Goal: Register for event/course

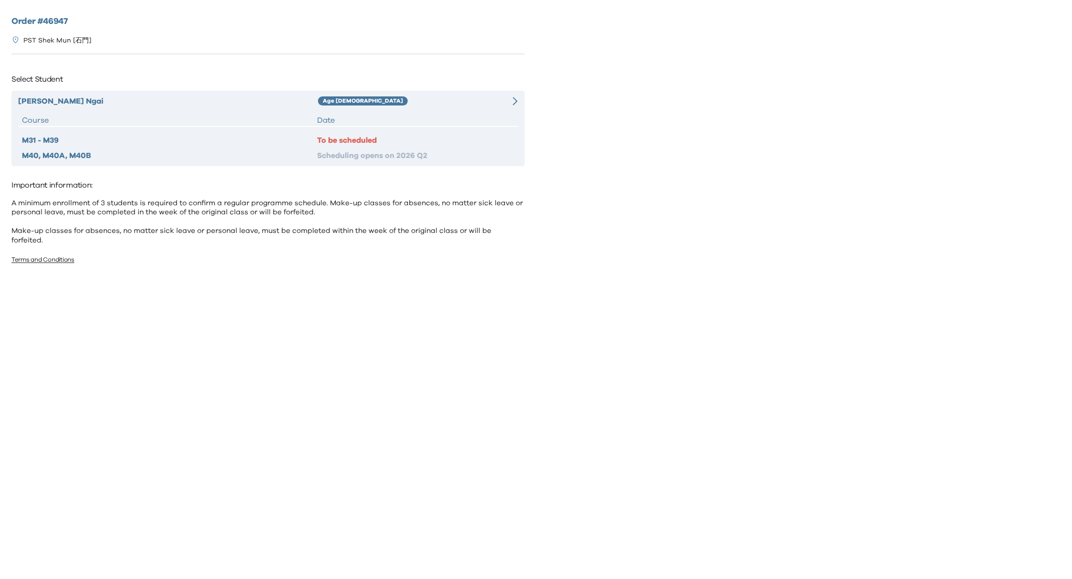
click at [374, 114] on div "Cheney Ngai Age 8-9 Course Date M31 - M39 To be scheduled M40, M40A, M40B Sched…" at bounding box center [267, 128] width 513 height 75
click at [452, 106] on div "Age [DEMOGRAPHIC_DATA]" at bounding box center [405, 101] width 175 height 11
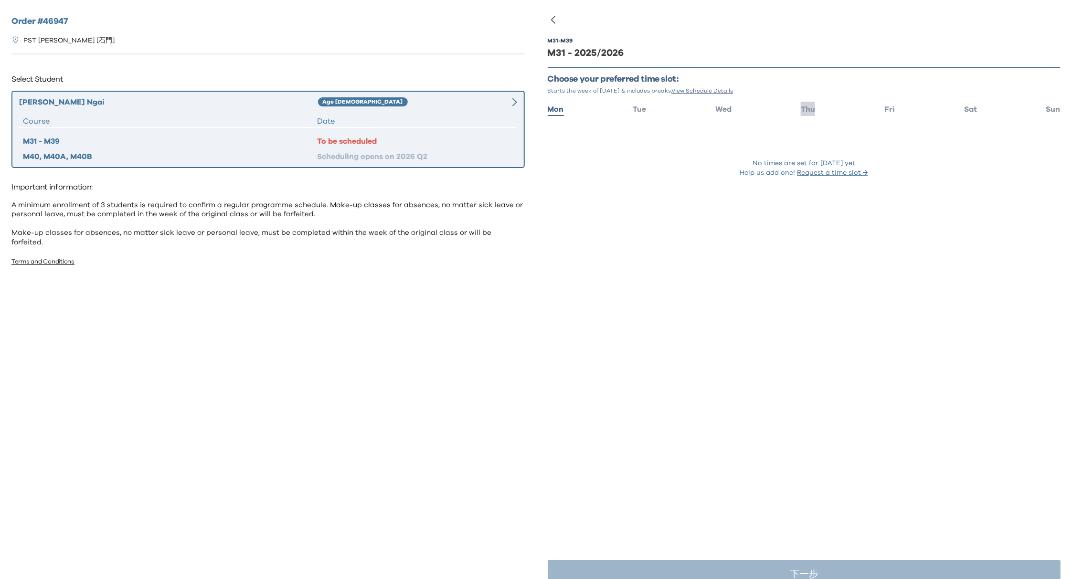
click at [807, 110] on span "Thu" at bounding box center [808, 110] width 14 height 8
click at [884, 106] on span "Fri" at bounding box center [889, 110] width 11 height 8
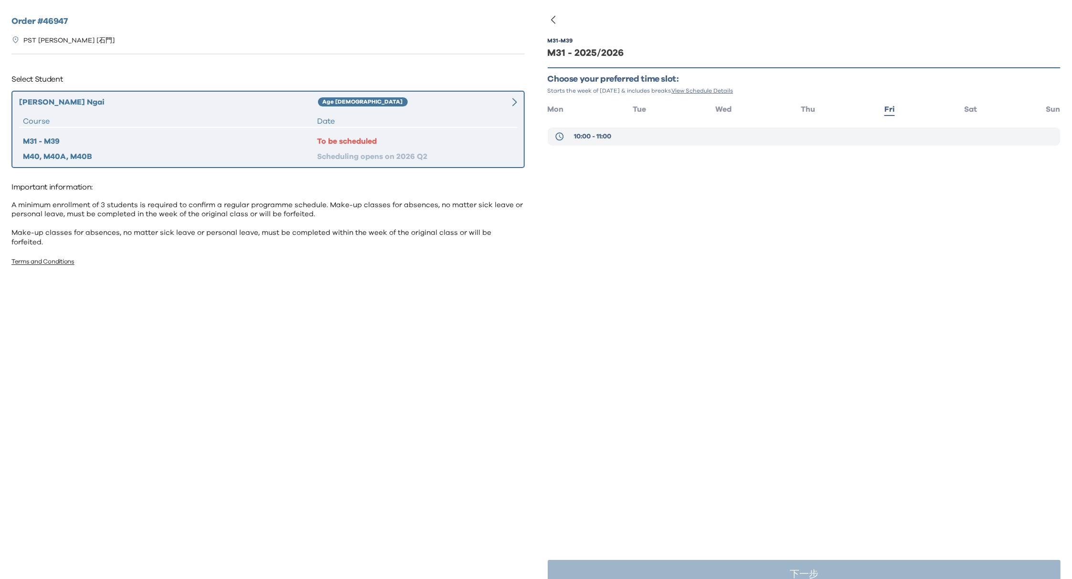
click at [582, 136] on span "10:00 - 11:00" at bounding box center [592, 137] width 37 height 10
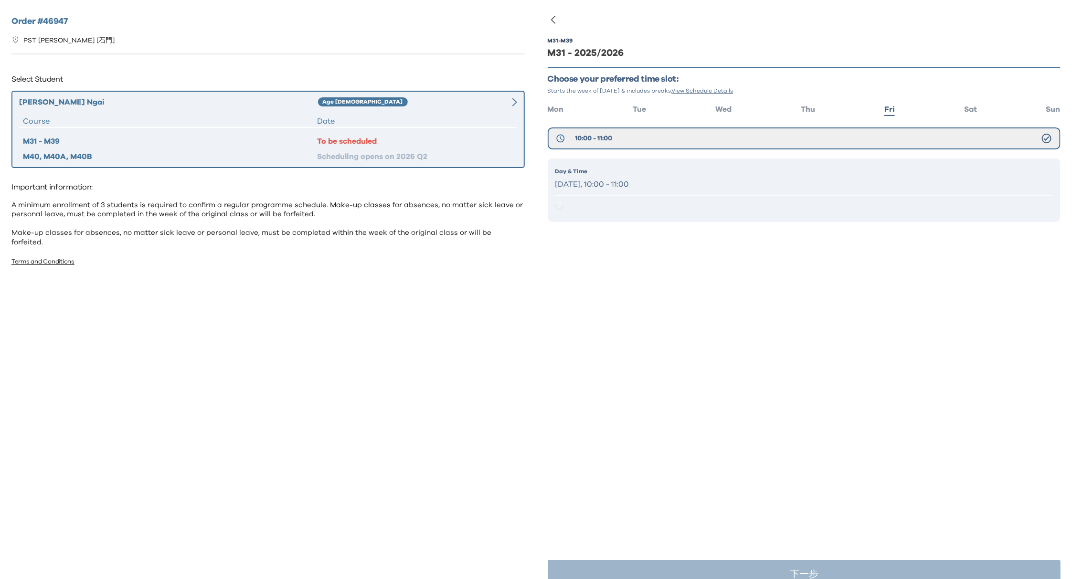
click at [651, 180] on p "Friday, 10:00 - 11:00" at bounding box center [804, 185] width 498 height 14
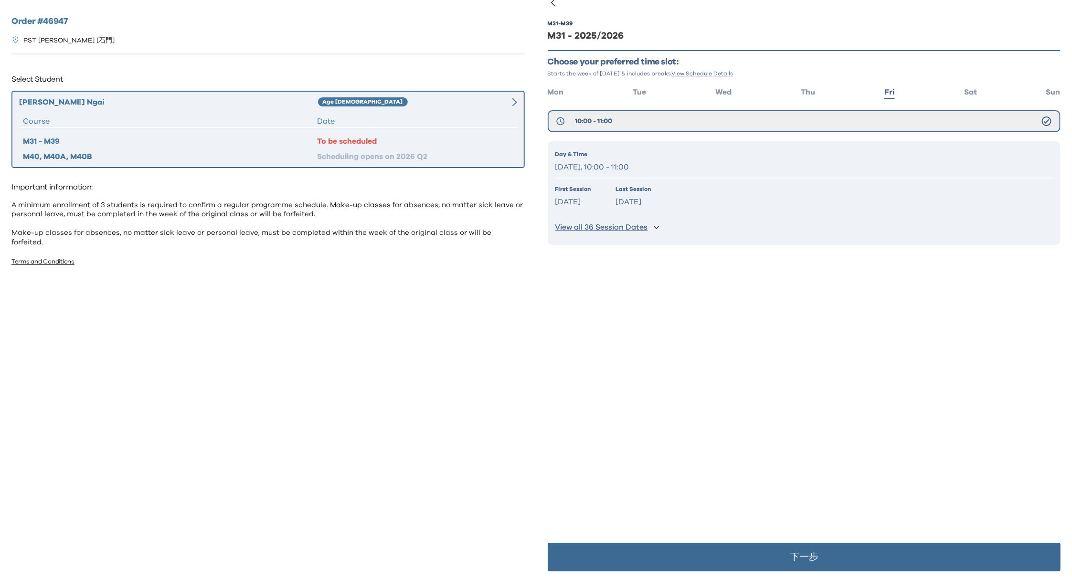
scroll to position [19, 0]
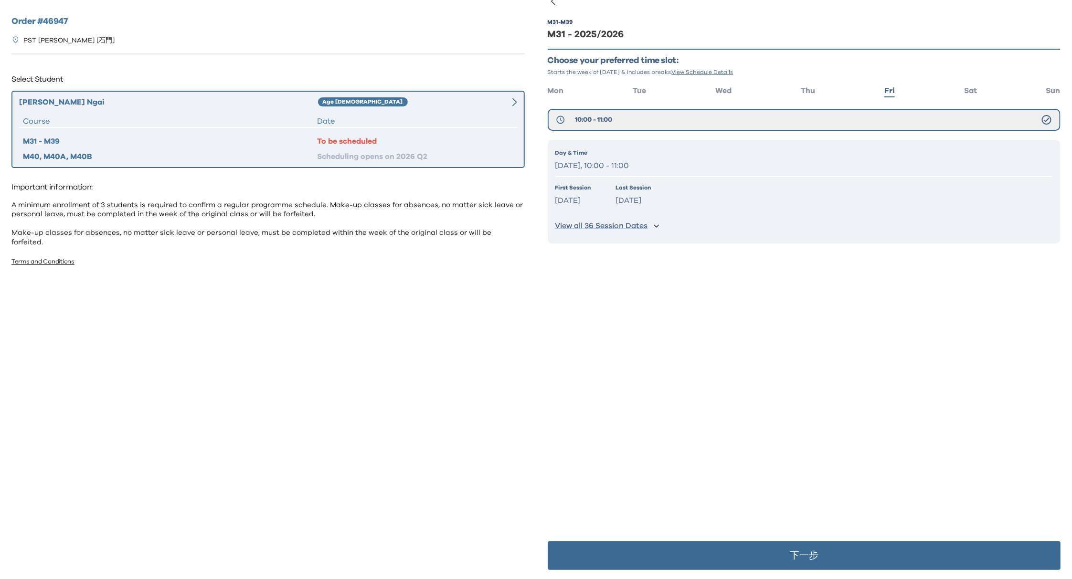
click at [794, 560] on p "下一步" at bounding box center [804, 556] width 29 height 10
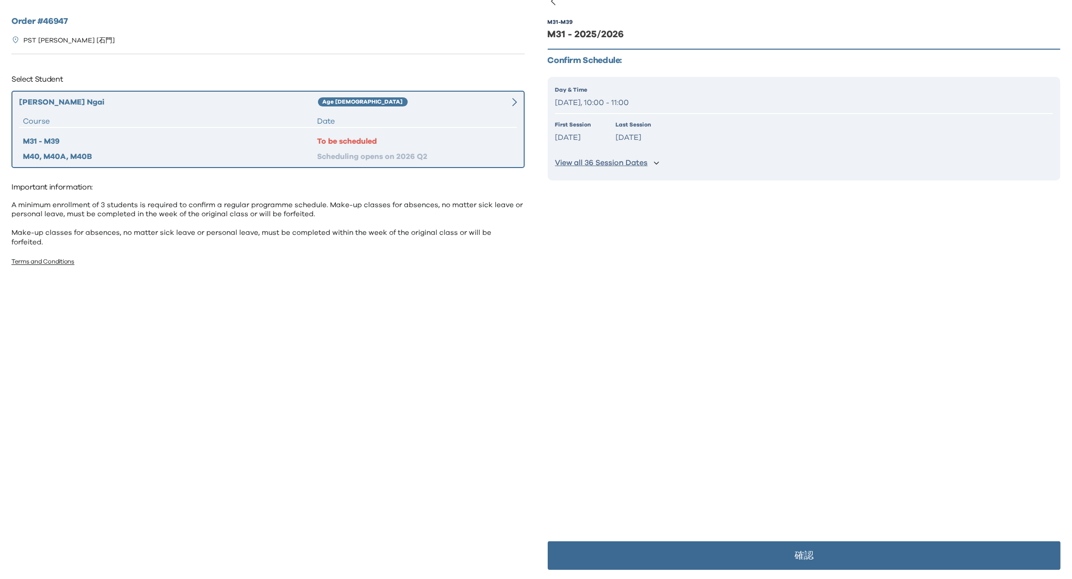
click at [785, 558] on button "確認" at bounding box center [804, 556] width 513 height 29
click at [785, 555] on button "確認" at bounding box center [804, 556] width 513 height 29
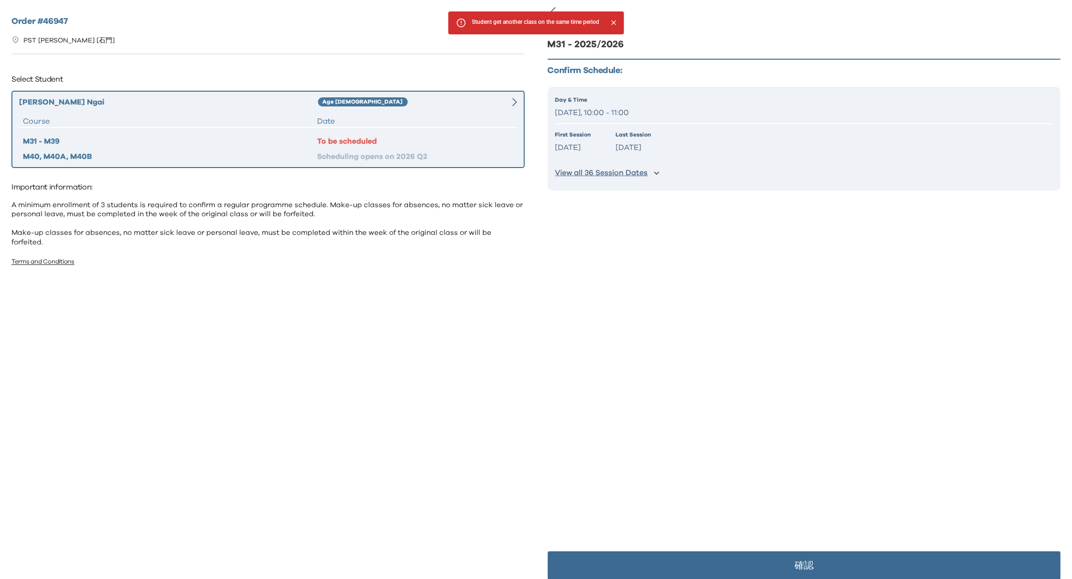
scroll to position [0, 0]
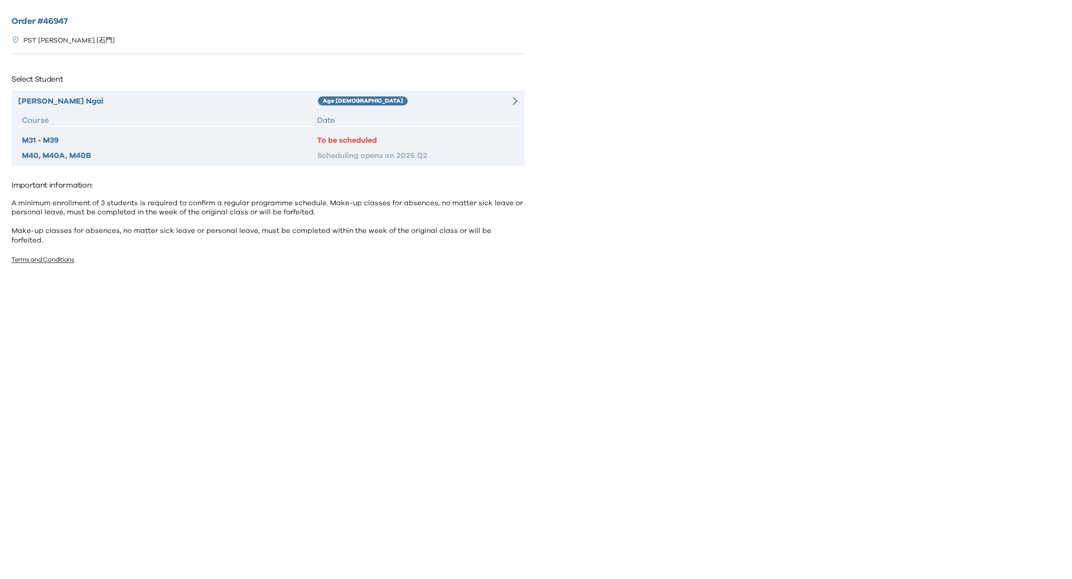
click at [371, 140] on div "To be scheduled" at bounding box center [415, 140] width 197 height 11
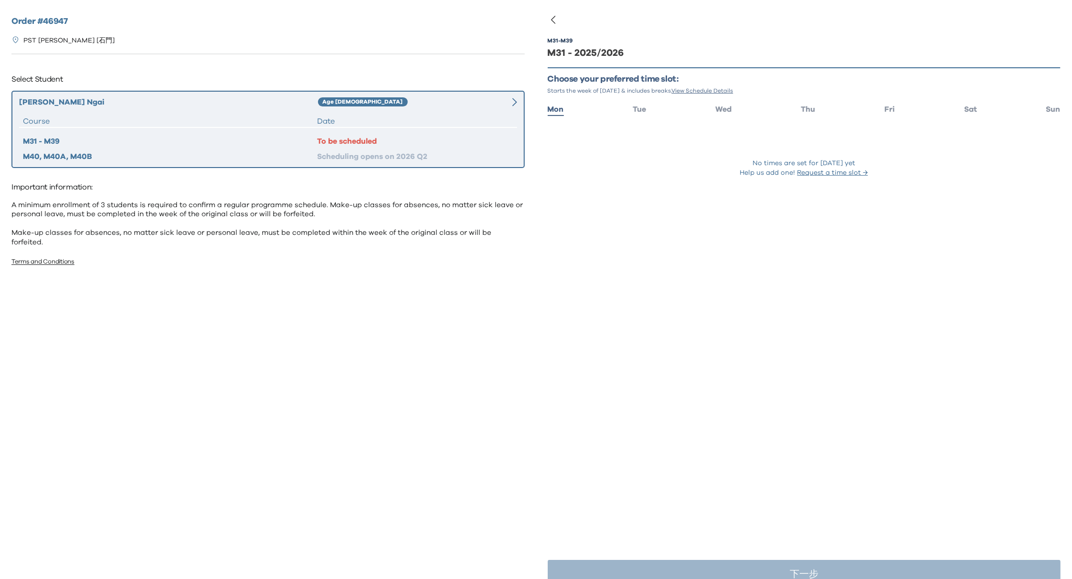
click at [603, 55] on div "M31 - 2025/2026" at bounding box center [804, 52] width 513 height 13
click at [884, 106] on span "Fri" at bounding box center [889, 110] width 11 height 8
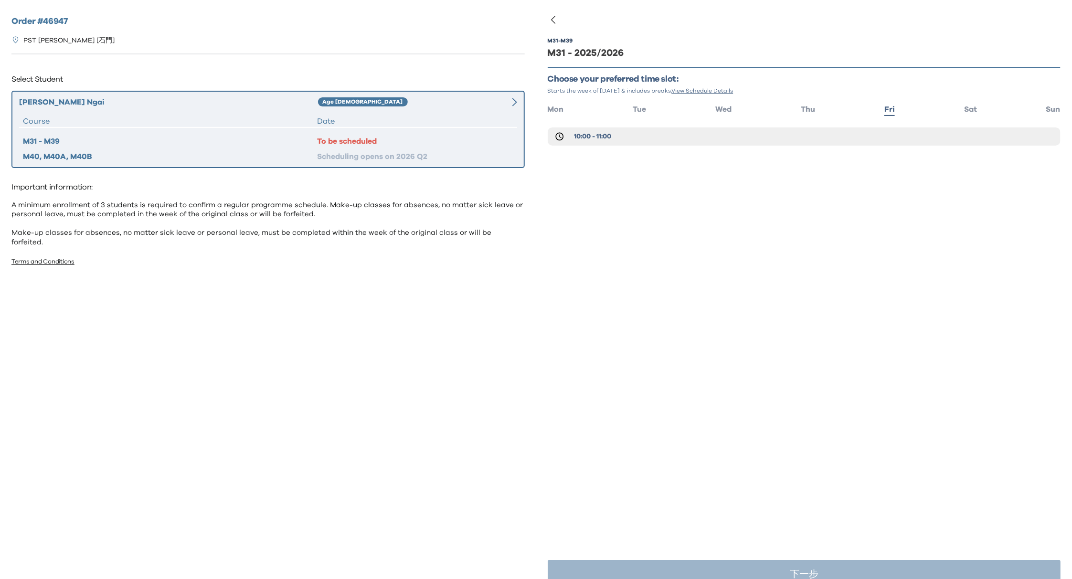
click at [130, 81] on p "Select Student" at bounding box center [267, 79] width 513 height 15
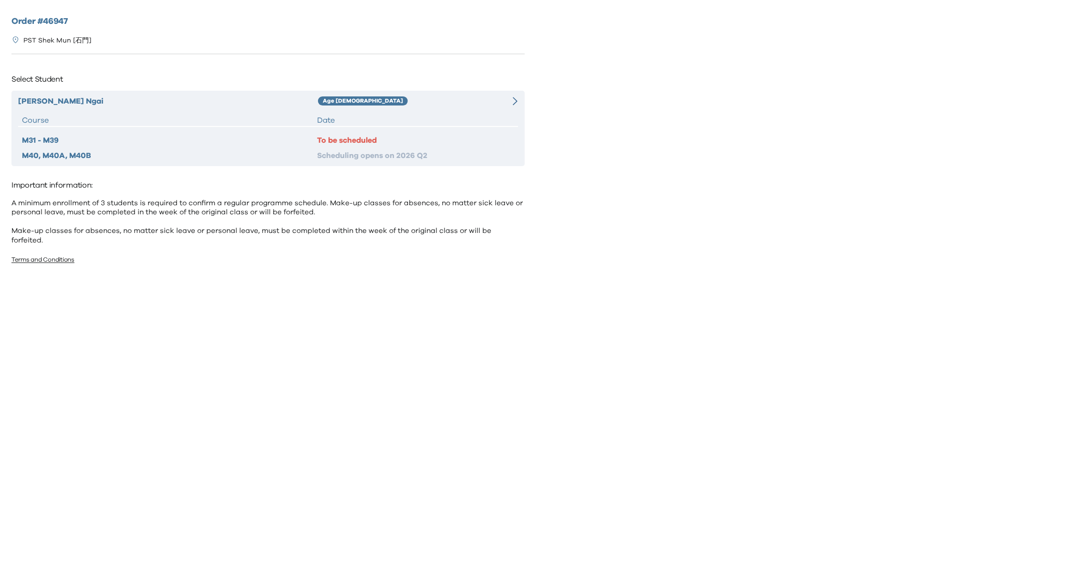
click at [511, 104] on div at bounding box center [505, 101] width 25 height 11
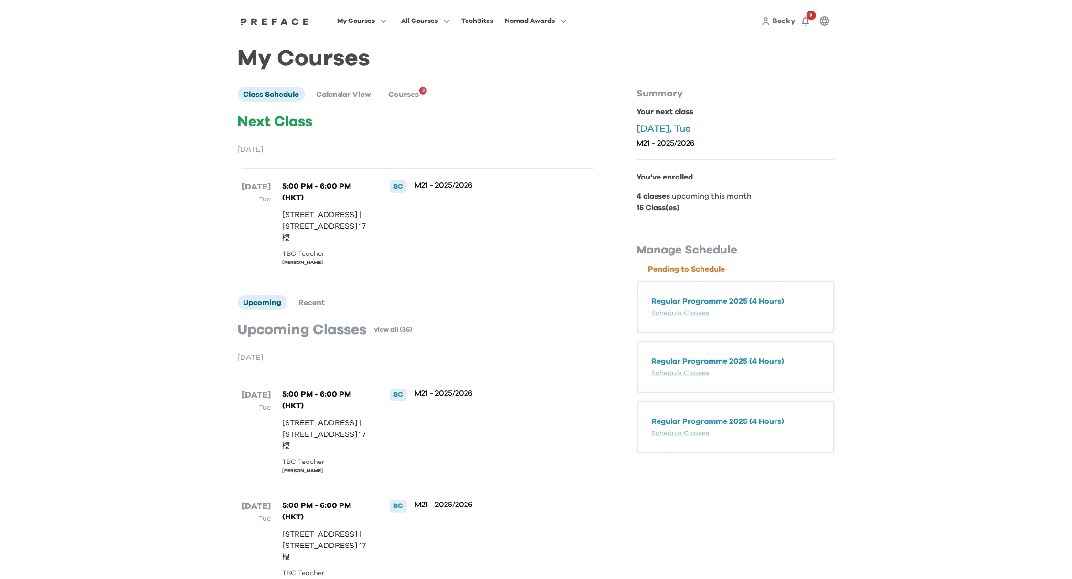
drag, startPoint x: 301, startPoint y: 217, endPoint x: 373, endPoint y: 236, distance: 74.9
click at [373, 236] on div "9 Sep Tue 5:00 PM - 6:00 PM (HKT) 17/F, 33 Wyndham Street, Central | 中環雲咸街33號 1…" at bounding box center [418, 225] width 352 height 112
copy p "17/F, 33 Wyndham Street, Central | 中環雲咸街33號 17樓"
drag, startPoint x: 302, startPoint y: 230, endPoint x: 291, endPoint y: 215, distance: 19.1
click at [302, 230] on p "17/F, 33 Wyndham Street, Central | 中環雲咸街33號 17樓" at bounding box center [326, 226] width 88 height 34
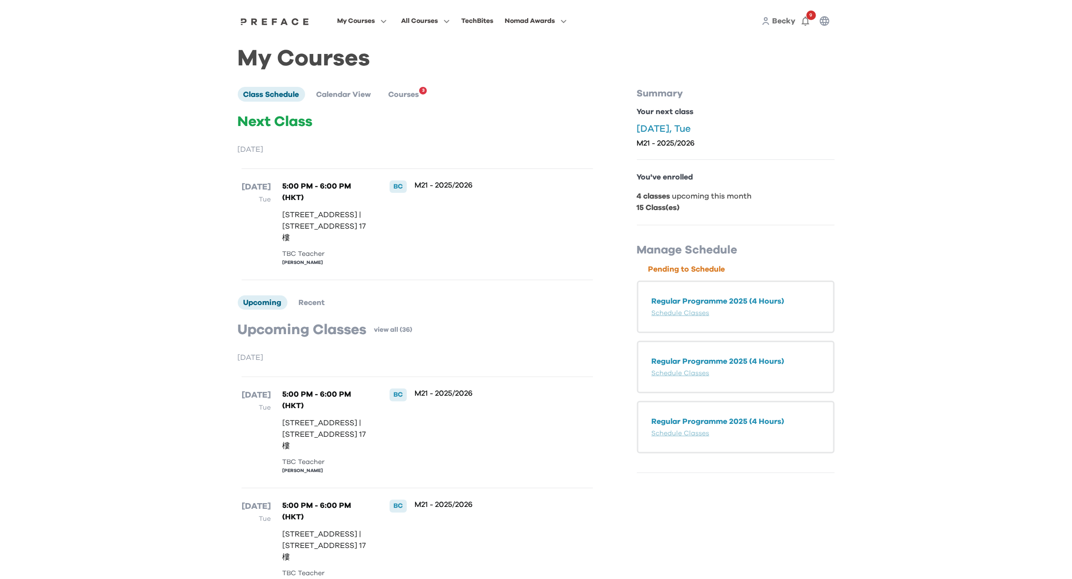
drag, startPoint x: 282, startPoint y: 213, endPoint x: 359, endPoint y: 242, distance: 82.1
click at [359, 242] on p "17/F, 33 Wyndham Street, Central | 中環雲咸街33號 17樓" at bounding box center [326, 226] width 88 height 34
copy p "17/F, 33 Wyndham Street, Central | 中環雲咸街33號 17樓"
